Goal: Task Accomplishment & Management: Use online tool/utility

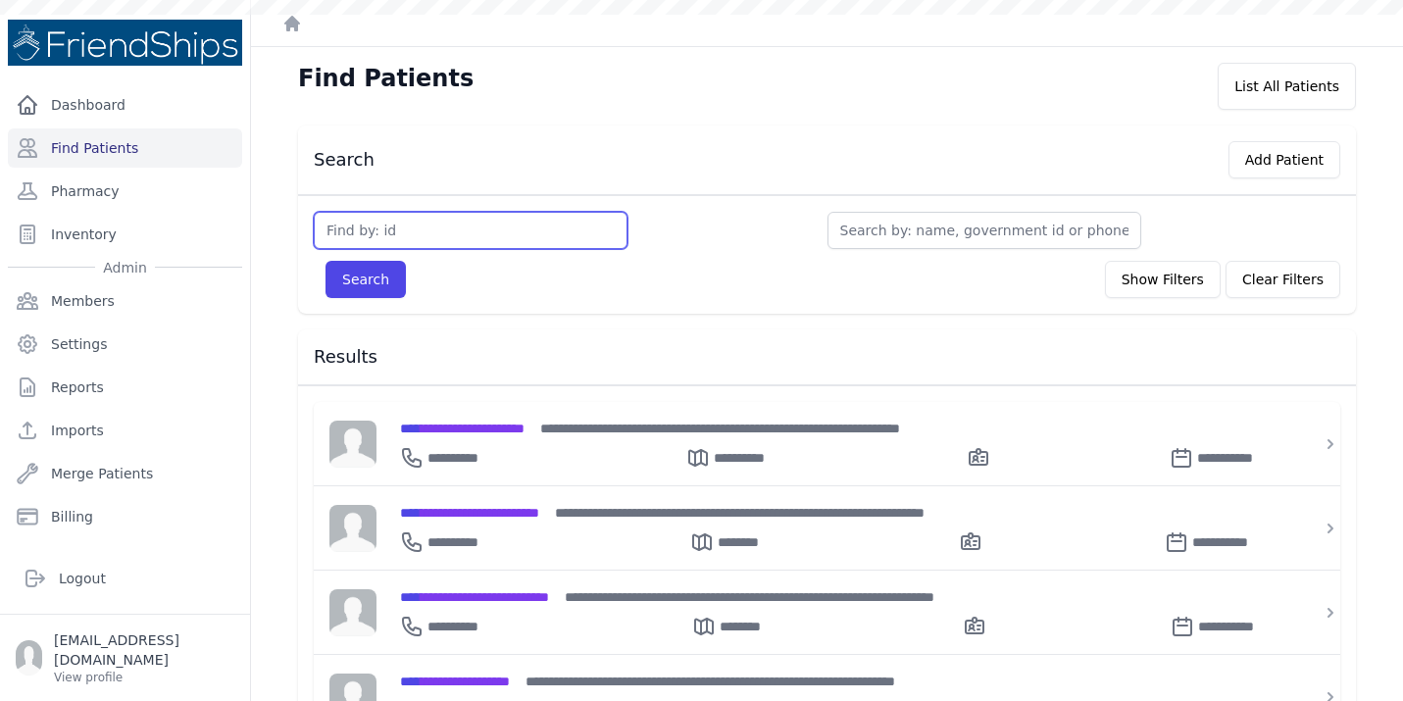
click at [434, 233] on input "text" at bounding box center [471, 230] width 314 height 37
click at [567, 522] on div "**********" at bounding box center [838, 537] width 877 height 31
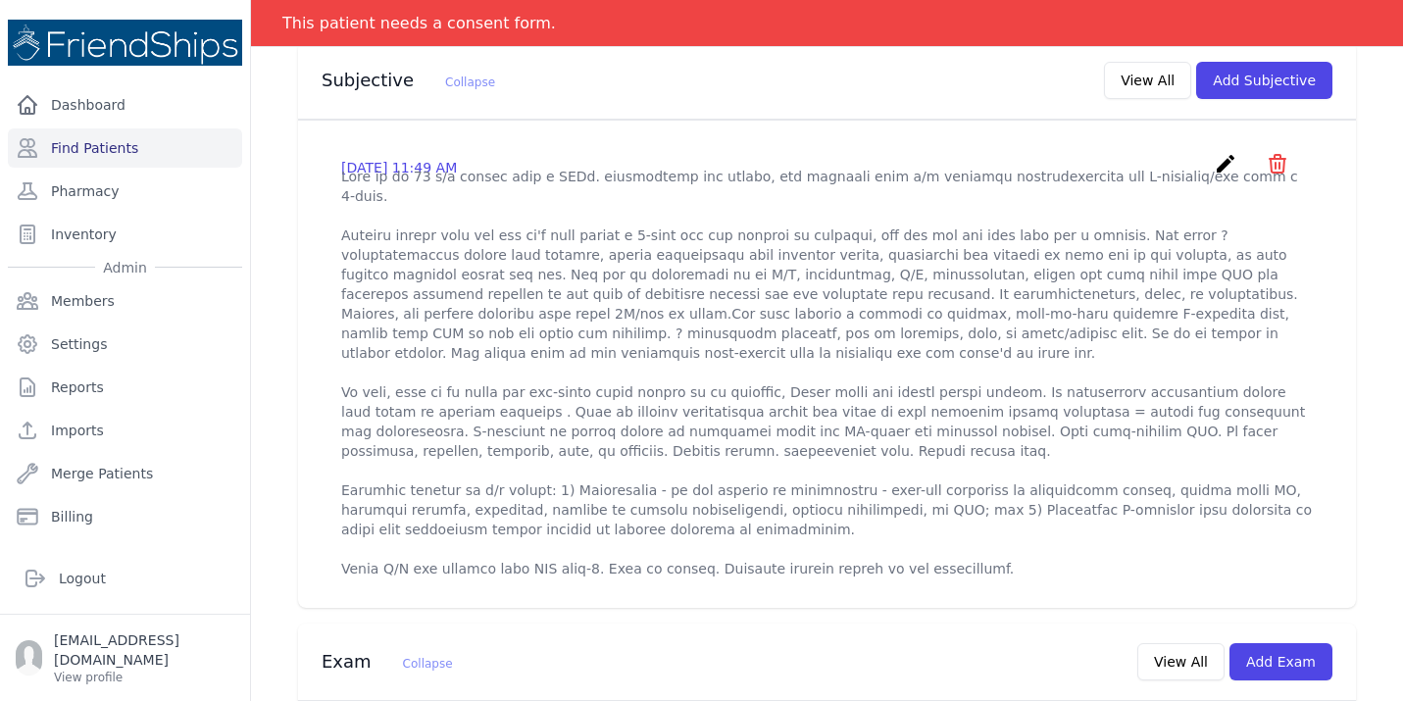
scroll to position [666, 0]
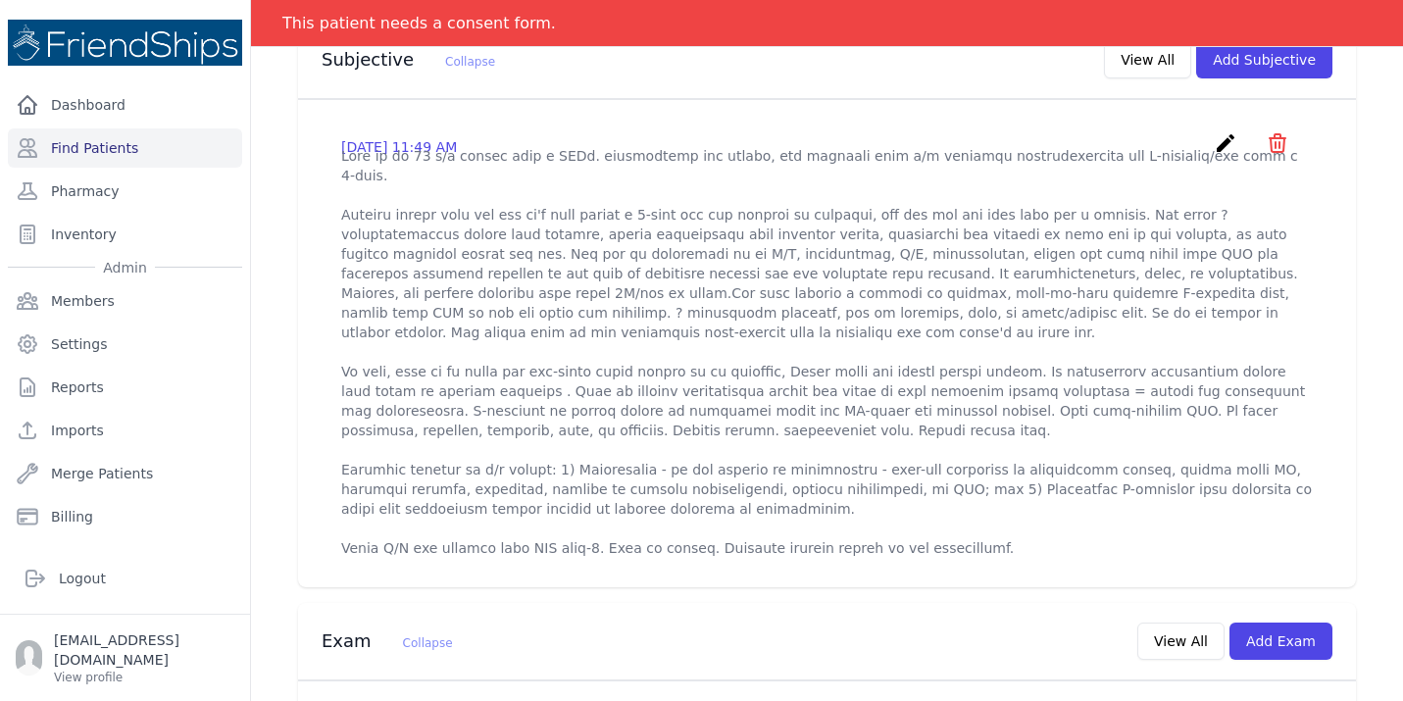
click at [1232, 131] on icon "create" at bounding box center [1225, 143] width 24 height 24
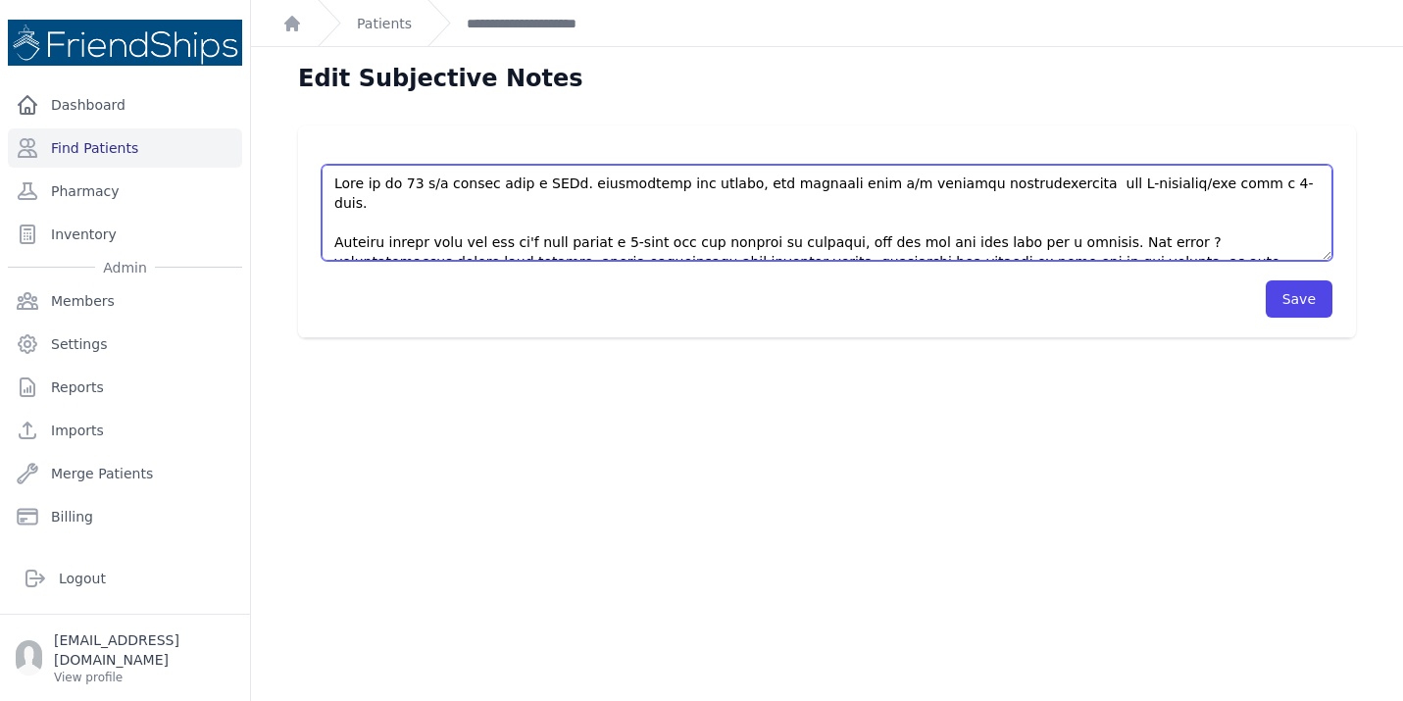
click at [1008, 218] on textarea at bounding box center [826, 213] width 1010 height 96
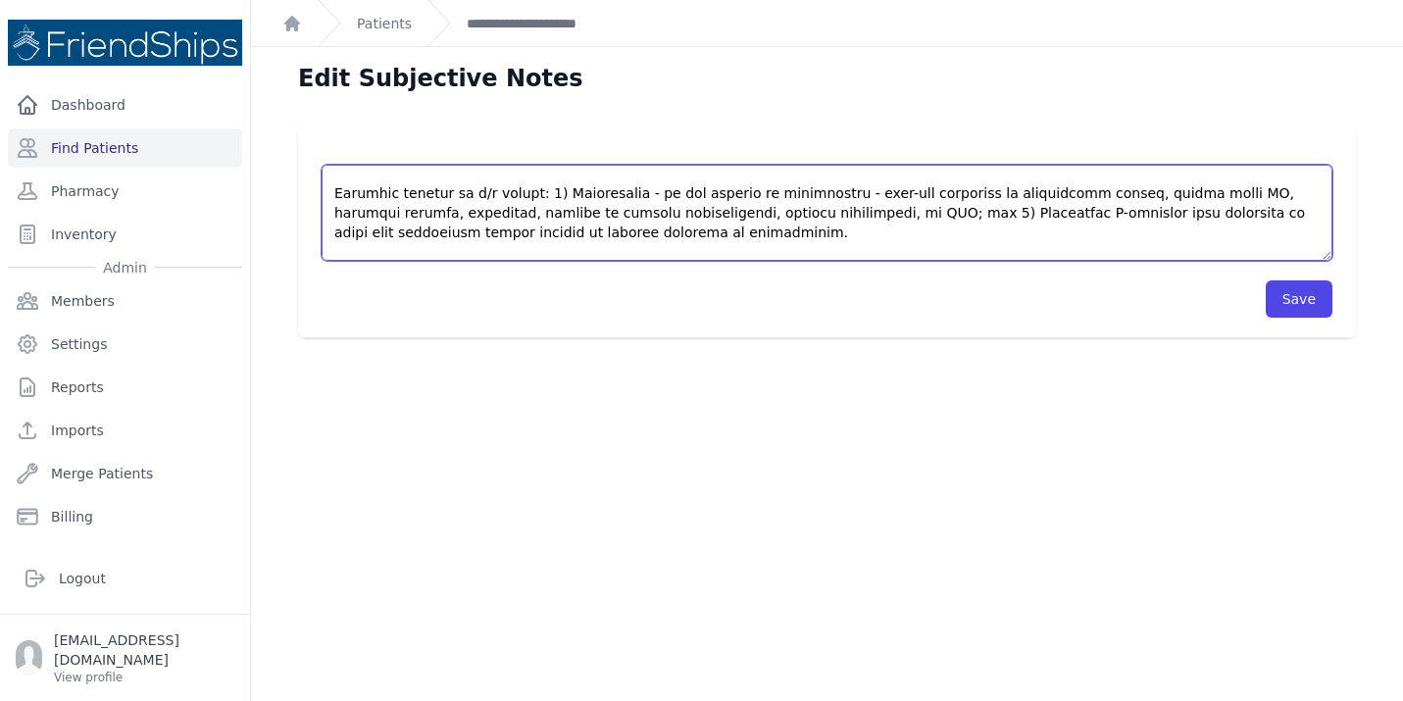
scroll to position [323, 0]
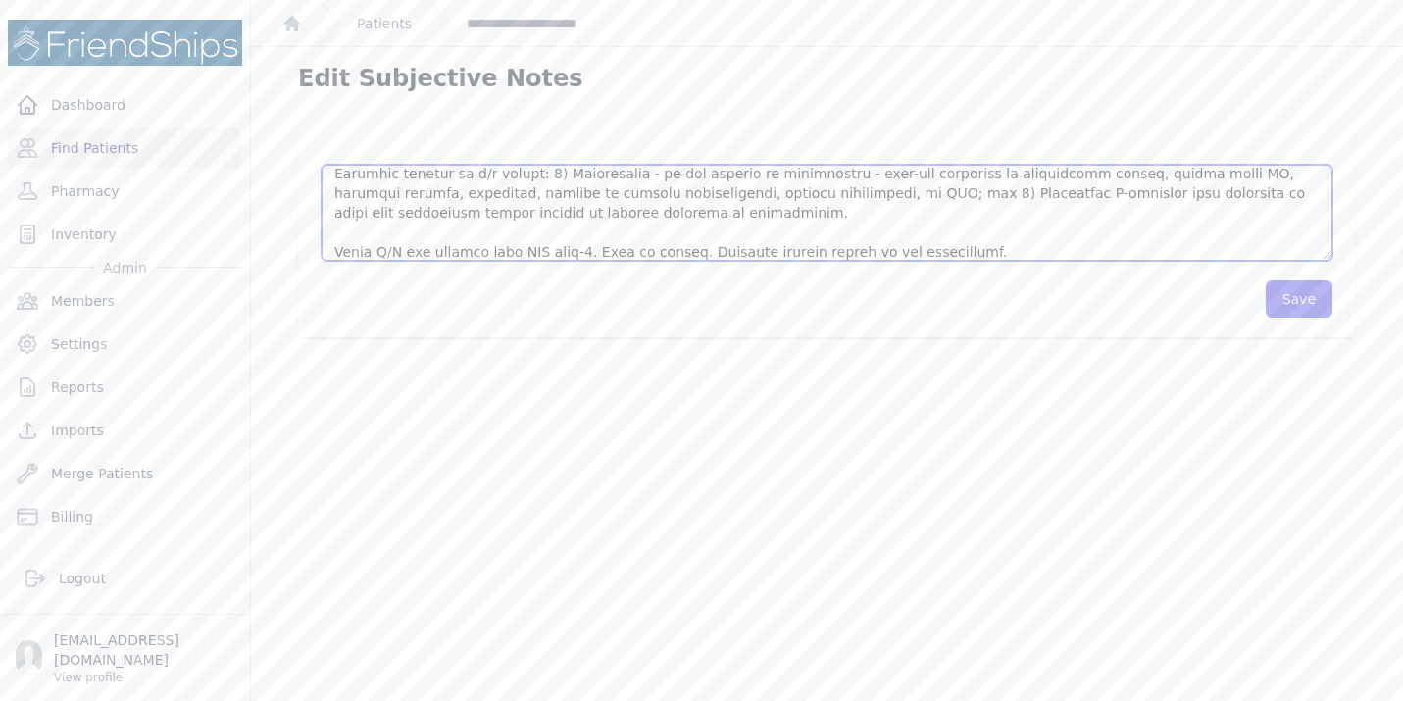
click at [495, 241] on textarea at bounding box center [826, 213] width 1010 height 96
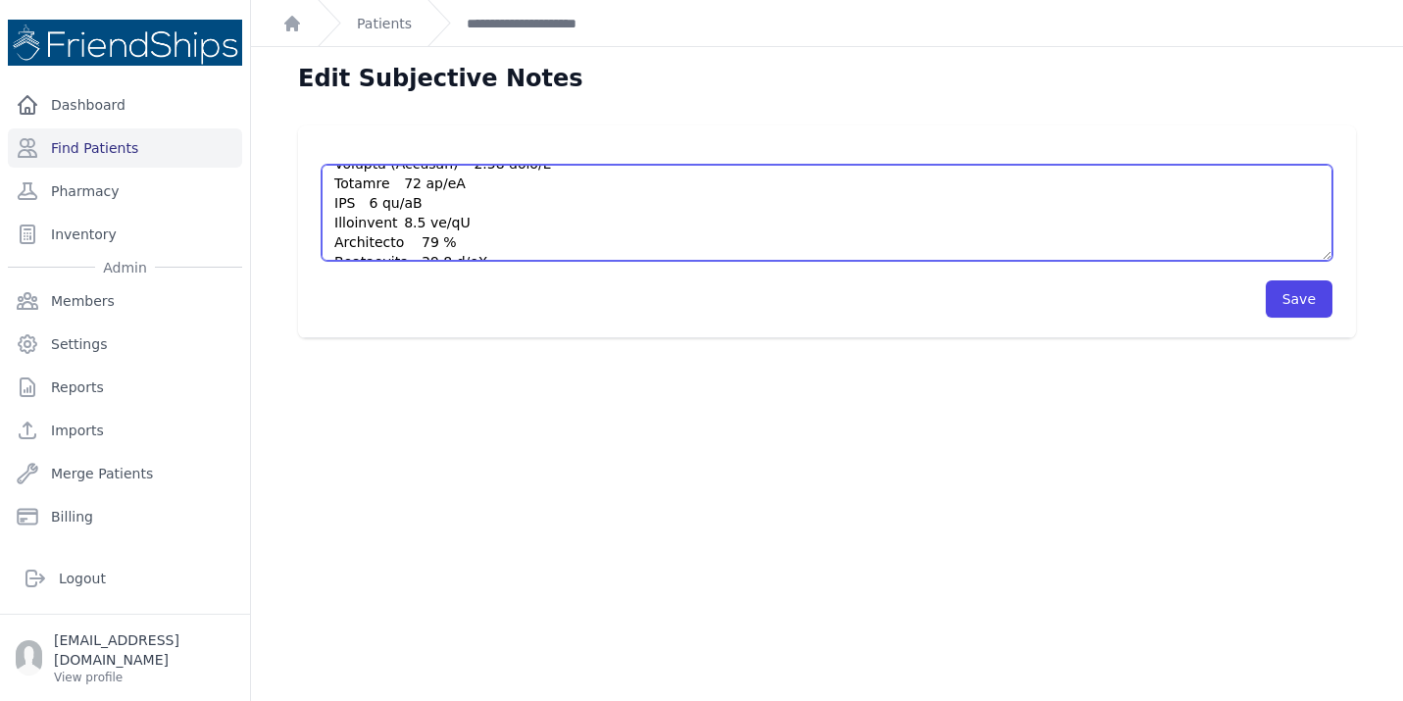
scroll to position [568, 0]
type textarea "This is an [DEMOGRAPHIC_DATA] [DEMOGRAPHIC_DATA] with a PMHx. significant for […"
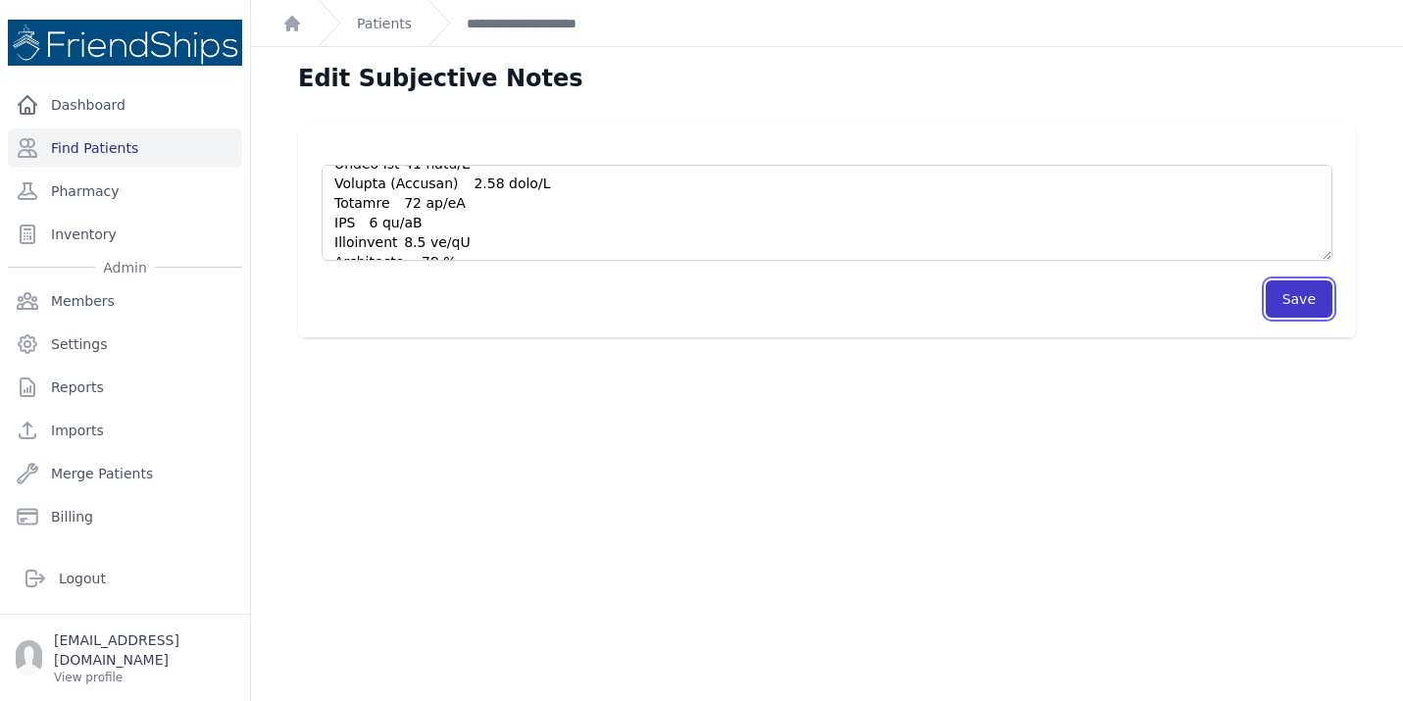
click at [1304, 304] on button "Save" at bounding box center [1298, 298] width 67 height 37
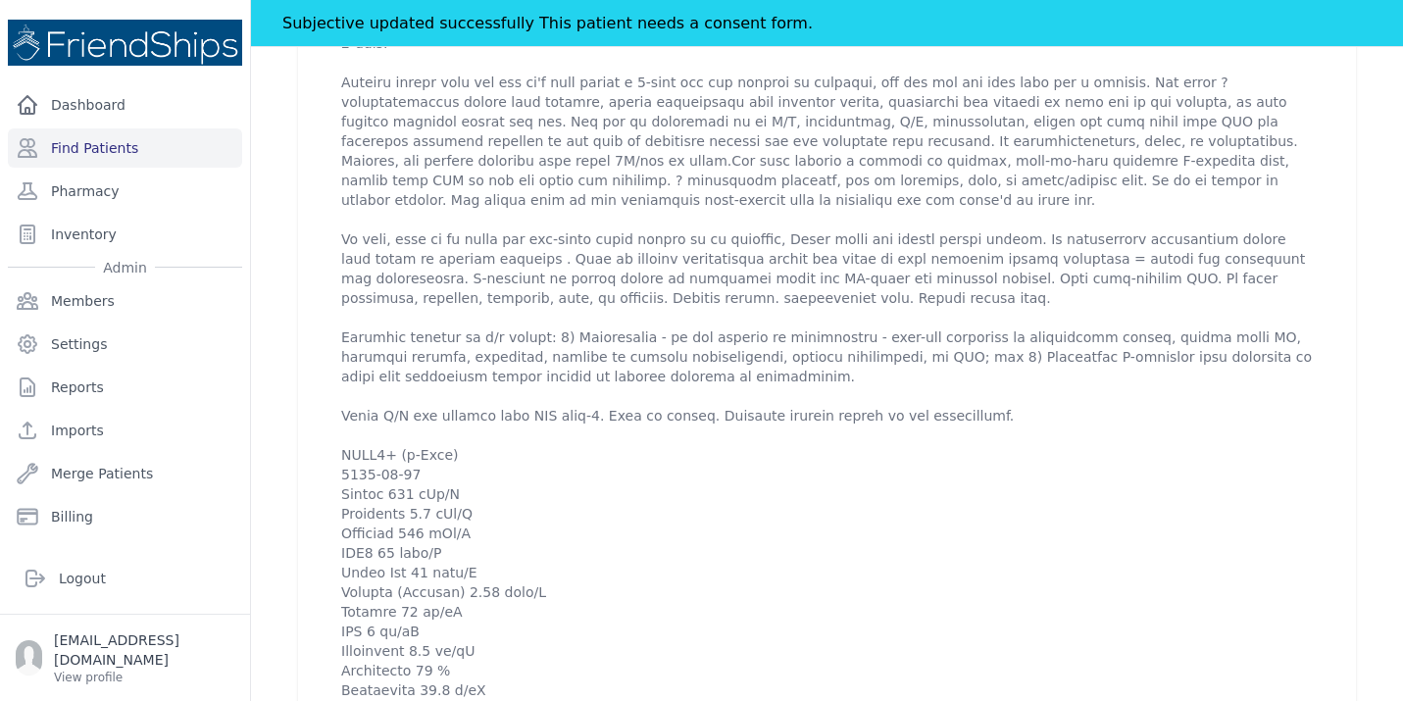
scroll to position [862, 0]
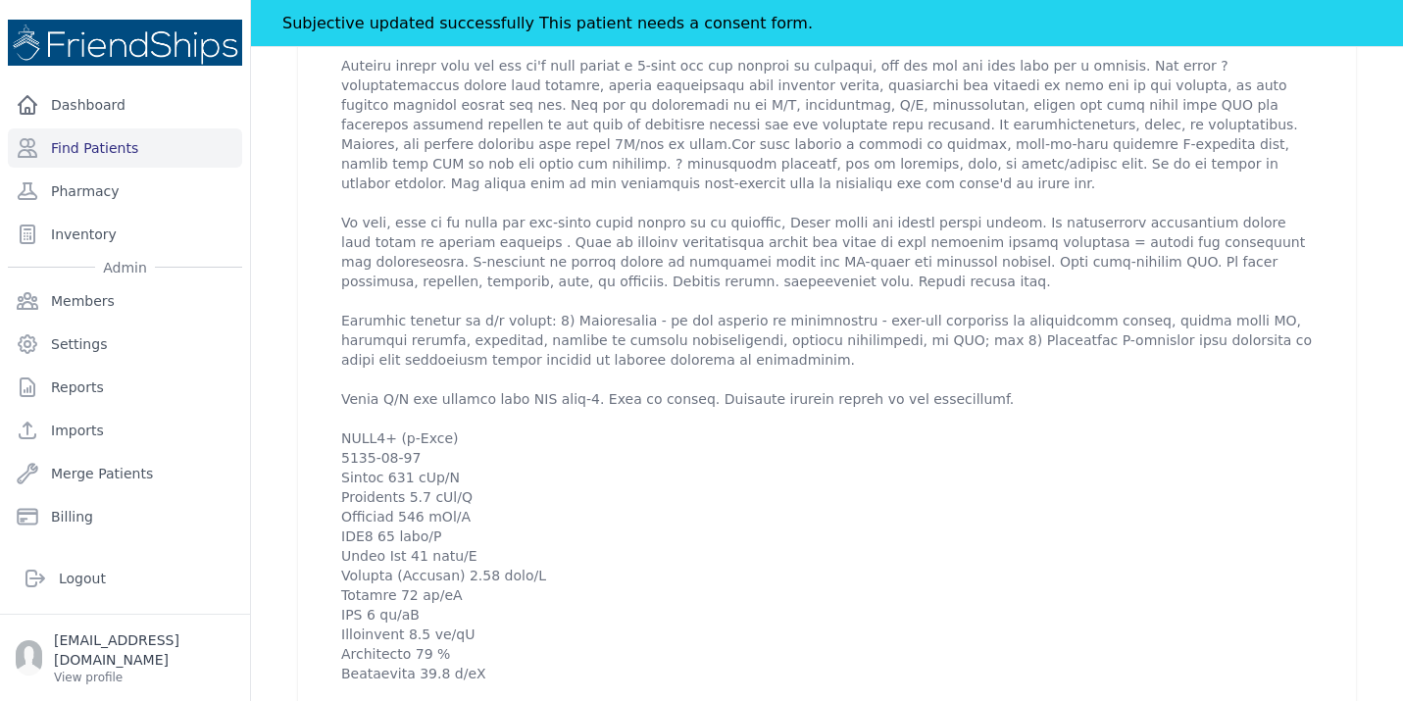
click at [286, 364] on div "# 554 [PERSON_NAME] [PERSON_NAME] [DEMOGRAPHIC_DATA] [DEMOGRAPHIC_DATA] DOB: [D…" at bounding box center [827, 631] width 1120 height 2675
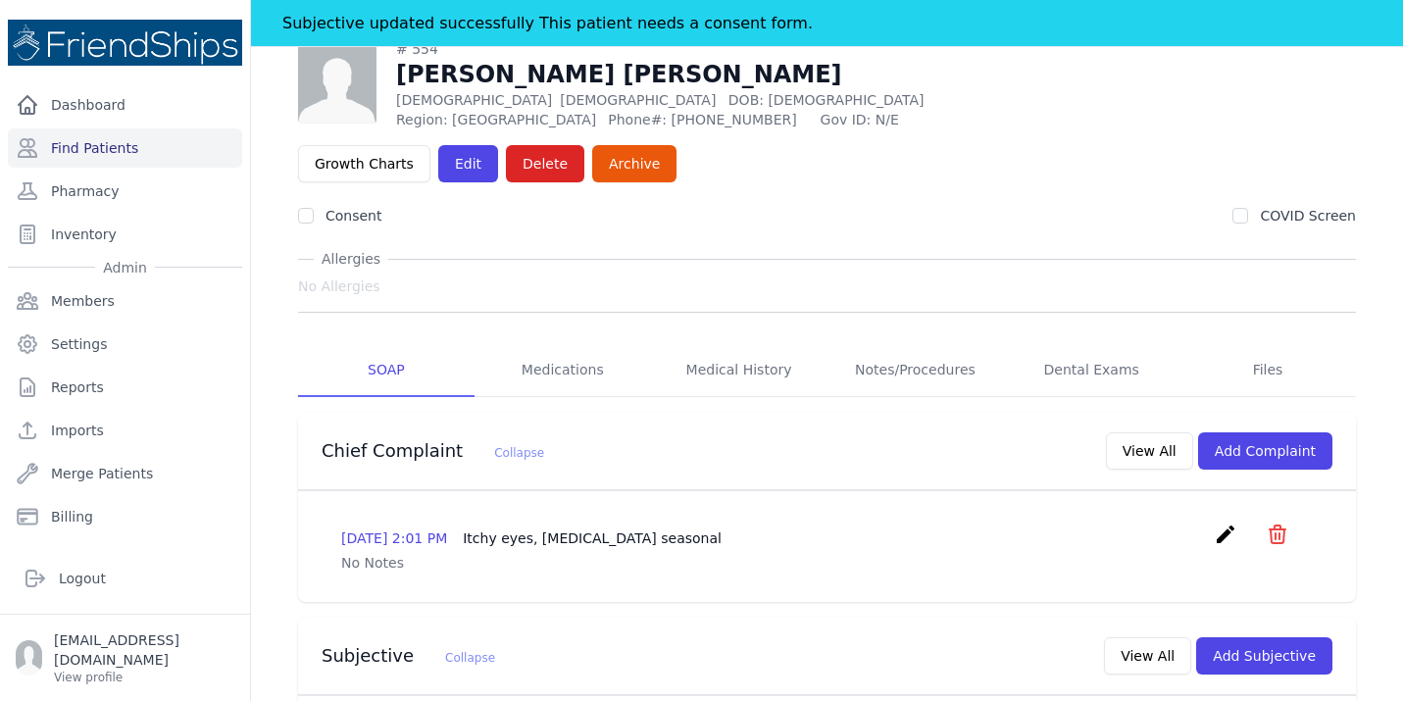
scroll to position [78, 0]
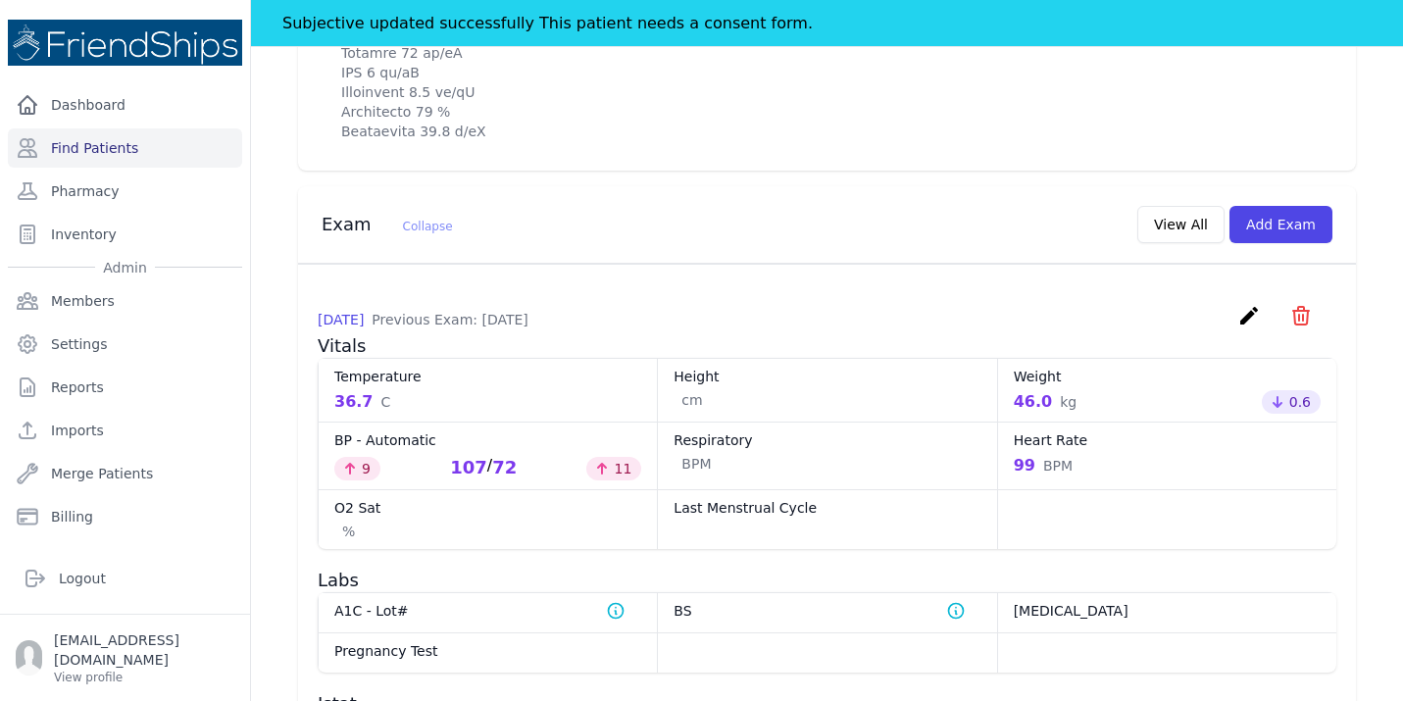
scroll to position [1451, 0]
